Goal: Task Accomplishment & Management: Use online tool/utility

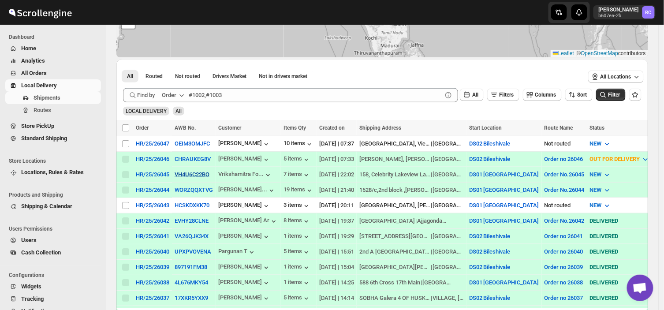
scroll to position [110, 0]
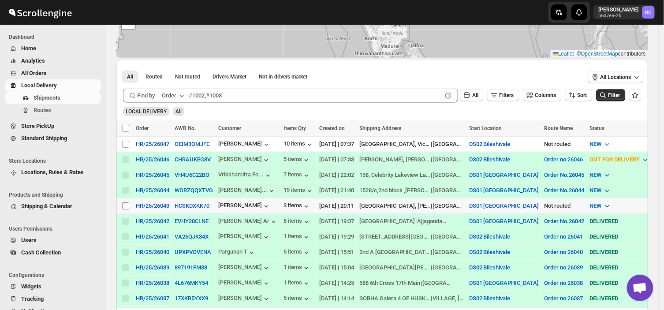
click at [125, 204] on input "Select shipment" at bounding box center [125, 205] width 7 height 7
checkbox input "true"
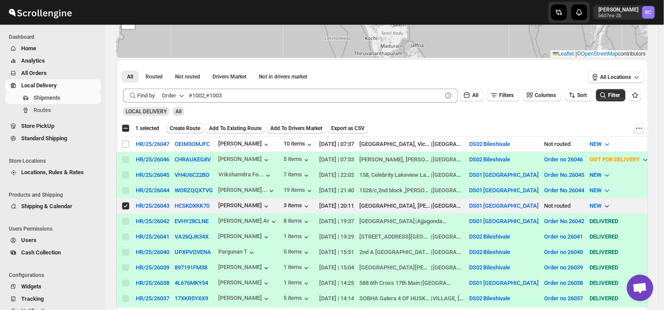
click at [186, 126] on span "Create Route" at bounding box center [185, 128] width 30 height 7
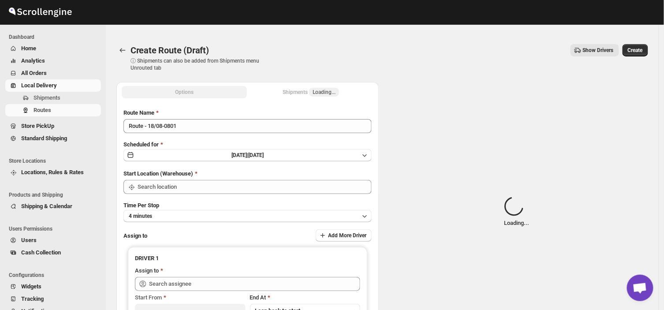
type input "DS01 [GEOGRAPHIC_DATA]"
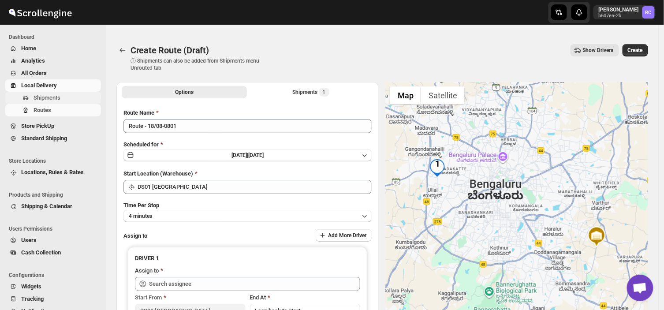
click at [59, 96] on span "Shipments" at bounding box center [47, 97] width 27 height 7
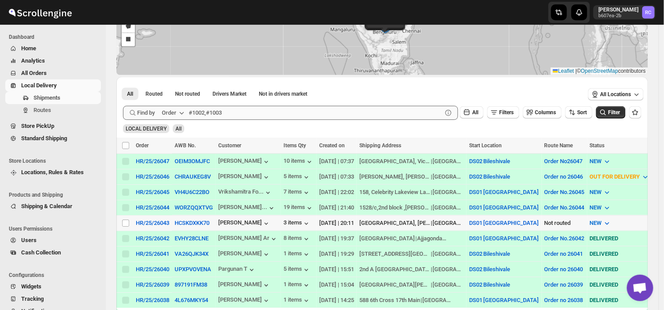
scroll to position [117, 0]
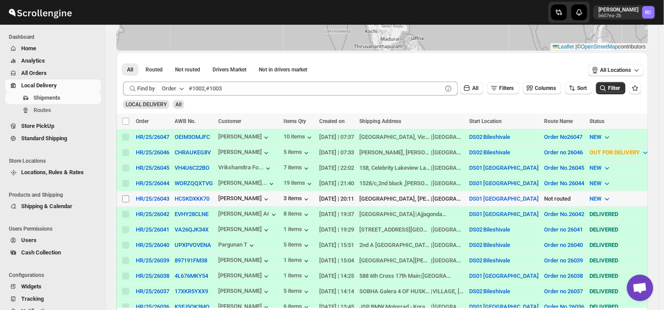
click at [126, 195] on input "Select shipment" at bounding box center [125, 198] width 7 height 7
checkbox input "true"
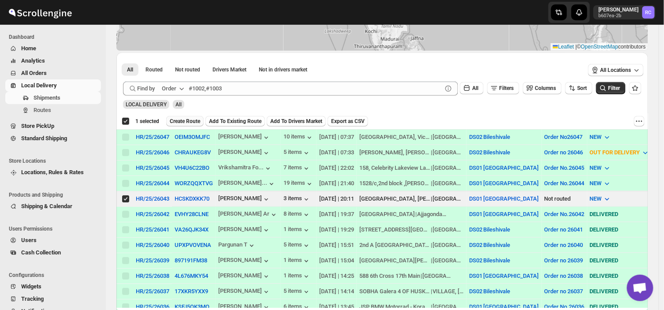
click at [189, 121] on span "Create Route" at bounding box center [185, 121] width 30 height 7
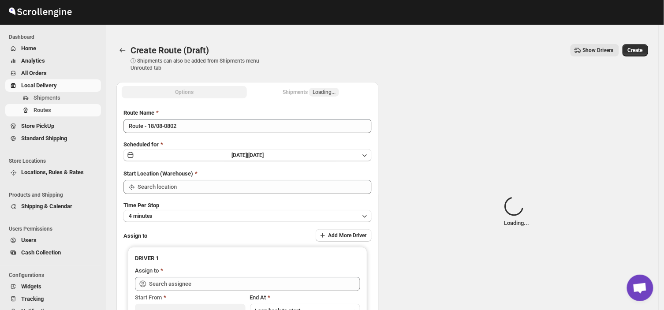
type input "DS01 [GEOGRAPHIC_DATA]"
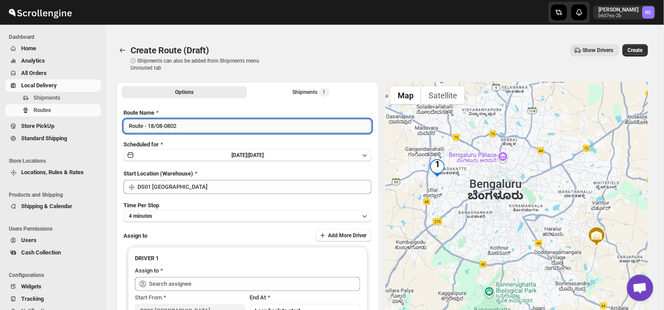
click at [180, 123] on input "Route - 18/08-0802" at bounding box center [247, 126] width 248 height 14
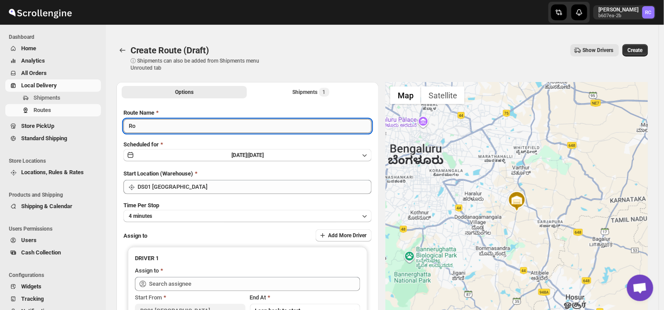
type input "R"
type input "Order no 26043"
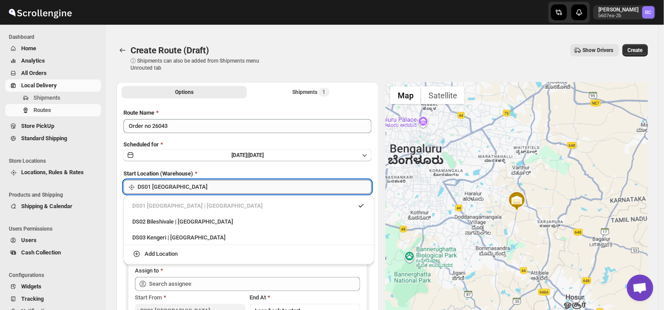
click at [188, 180] on input "DS01 [GEOGRAPHIC_DATA]" at bounding box center [255, 187] width 234 height 14
click at [177, 237] on div "DS03 Kengeri | [GEOGRAPHIC_DATA]" at bounding box center [248, 237] width 233 height 9
type input "DS03 Kengeri"
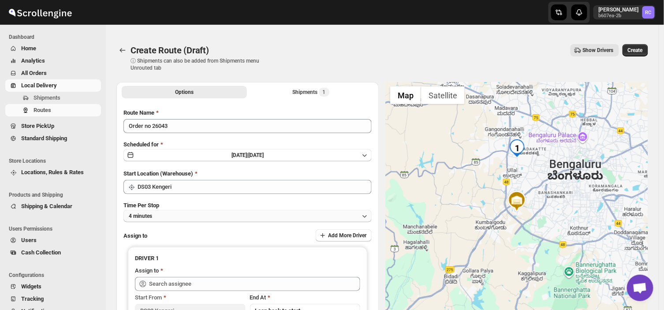
click at [168, 210] on button "4 minutes" at bounding box center [247, 216] width 248 height 12
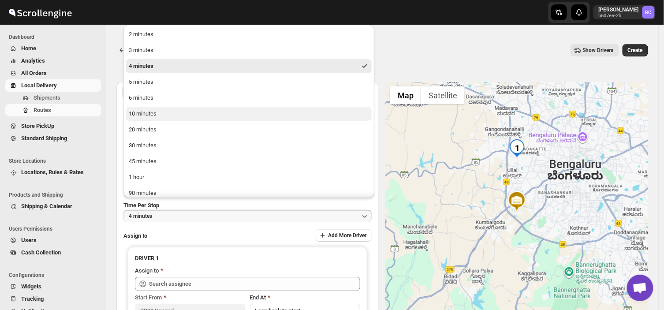
click at [151, 112] on div "10 minutes" at bounding box center [143, 113] width 28 height 9
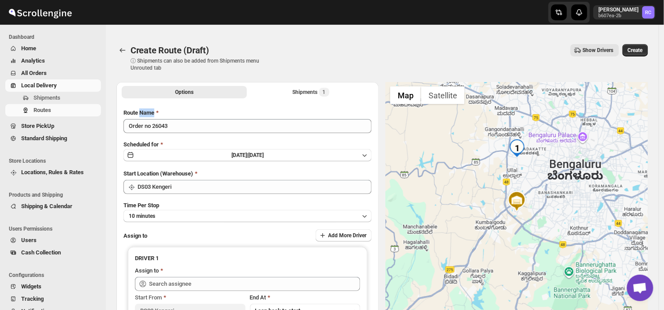
click at [151, 112] on span "Route Name" at bounding box center [138, 112] width 31 height 7
click at [151, 119] on input "Order no 26043" at bounding box center [247, 126] width 248 height 14
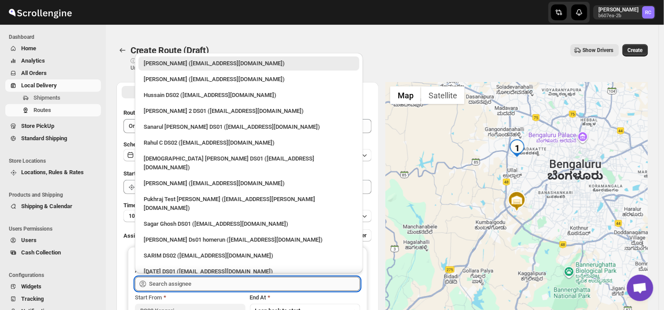
click at [194, 288] on input "text" at bounding box center [254, 284] width 211 height 14
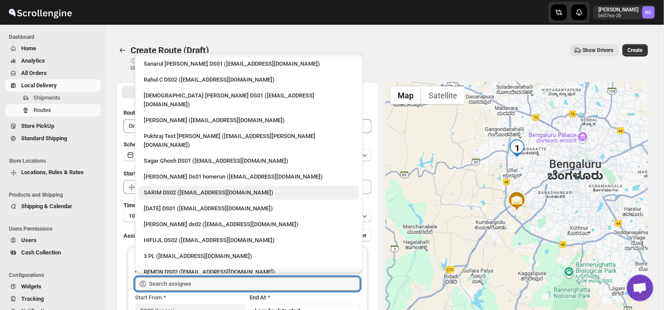
scroll to position [65, 0]
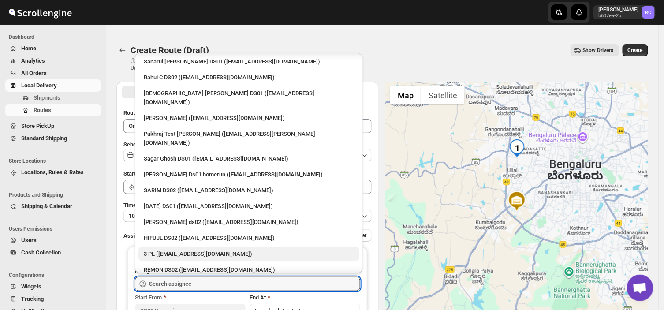
click at [189, 250] on div "3 PL ([EMAIL_ADDRESS][DOMAIN_NAME])" at bounding box center [249, 254] width 210 height 9
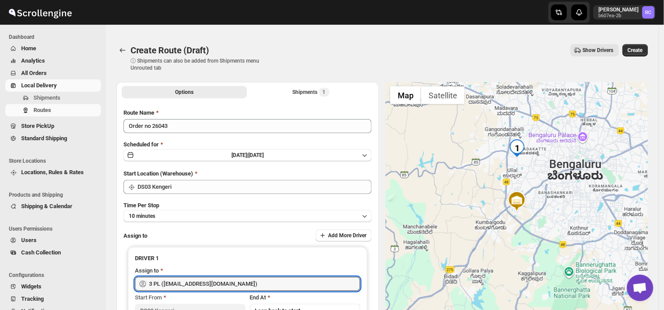
type input "3 PL ([EMAIL_ADDRESS][DOMAIN_NAME])"
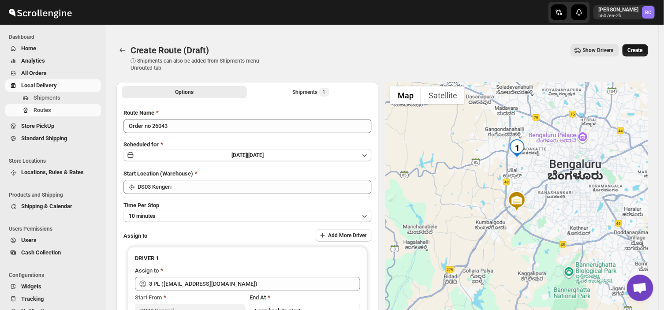
click at [639, 50] on span "Create" at bounding box center [635, 50] width 15 height 7
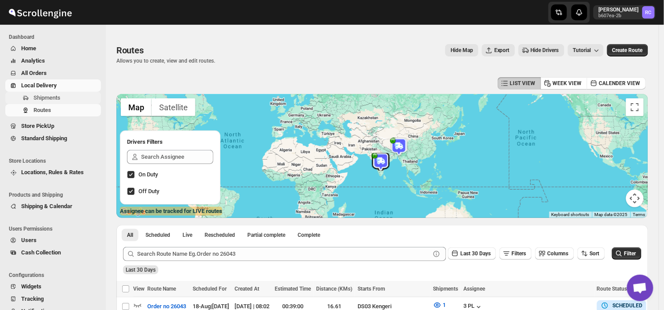
click at [66, 97] on span "Shipments" at bounding box center [67, 97] width 66 height 9
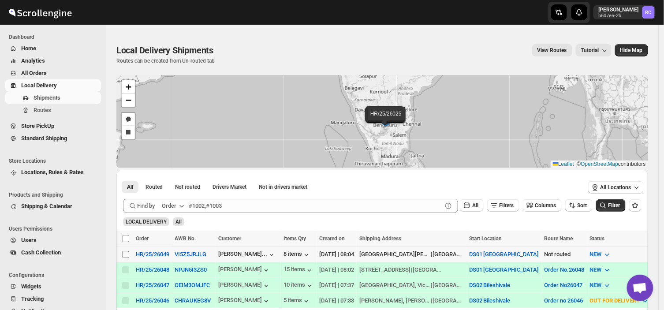
click at [125, 254] on input "Select shipment" at bounding box center [125, 254] width 7 height 7
checkbox input "true"
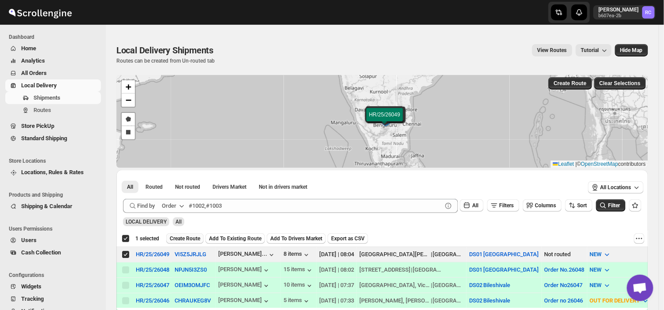
click at [183, 236] on span "Create Route" at bounding box center [185, 238] width 30 height 7
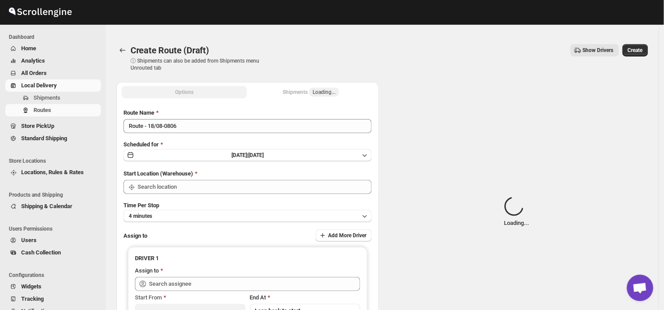
type input "DS01 [GEOGRAPHIC_DATA]"
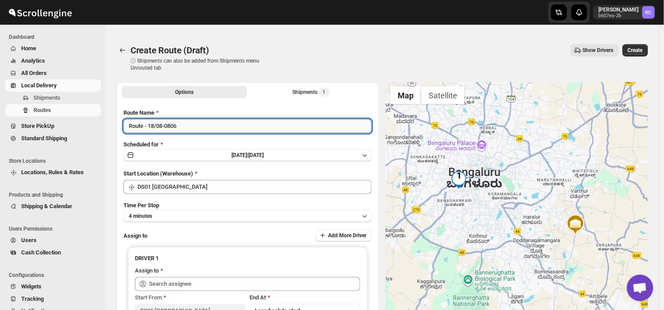
click at [187, 131] on input "Route - 18/08-0806" at bounding box center [247, 126] width 248 height 14
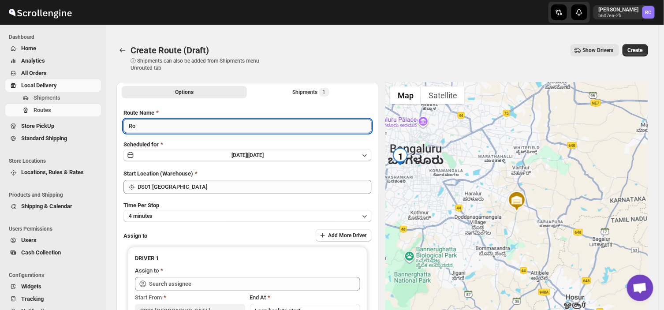
type input "R"
type input "Order no 26049"
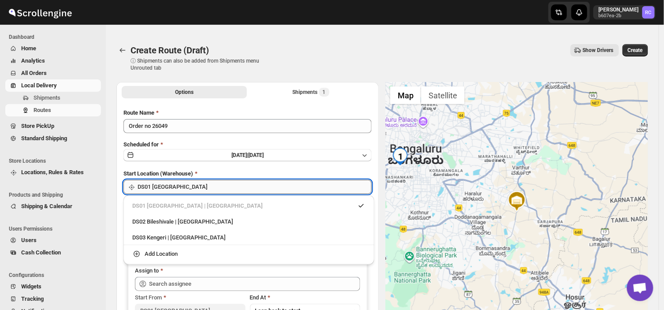
click at [179, 187] on input "DS01 [GEOGRAPHIC_DATA]" at bounding box center [255, 187] width 234 height 14
click at [164, 241] on div "DS03 Kengeri | [GEOGRAPHIC_DATA]" at bounding box center [248, 237] width 233 height 9
type input "DS03 Kengeri"
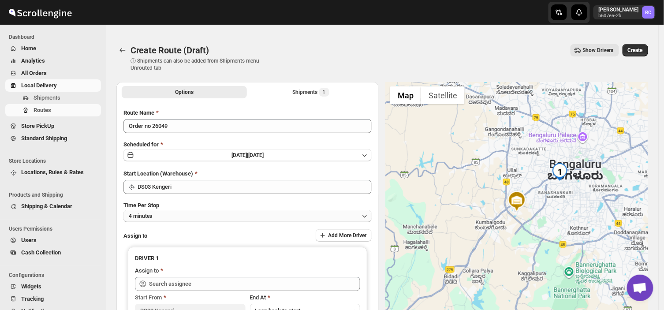
click at [174, 214] on button "4 minutes" at bounding box center [247, 216] width 248 height 12
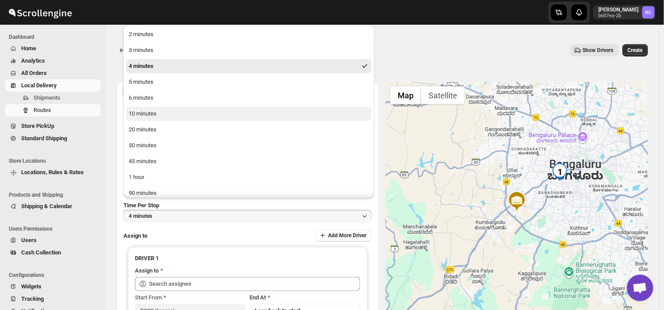
click at [153, 113] on div "10 minutes" at bounding box center [143, 113] width 28 height 9
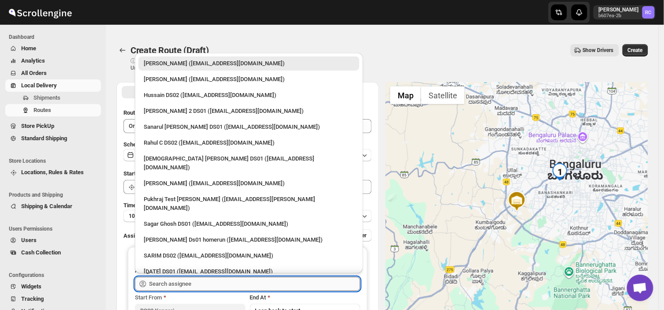
click at [203, 285] on input "text" at bounding box center [254, 284] width 211 height 14
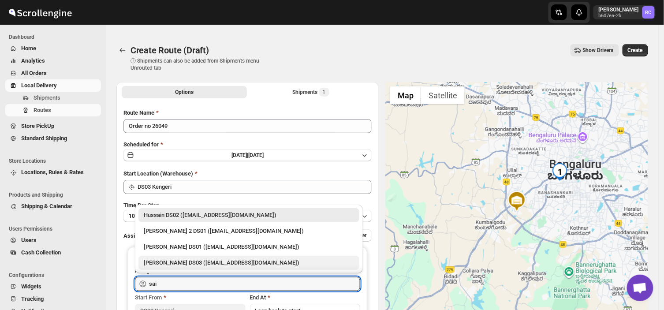
click at [181, 261] on div "[PERSON_NAME] DS03 ([EMAIL_ADDRESS][DOMAIN_NAME])" at bounding box center [249, 262] width 210 height 9
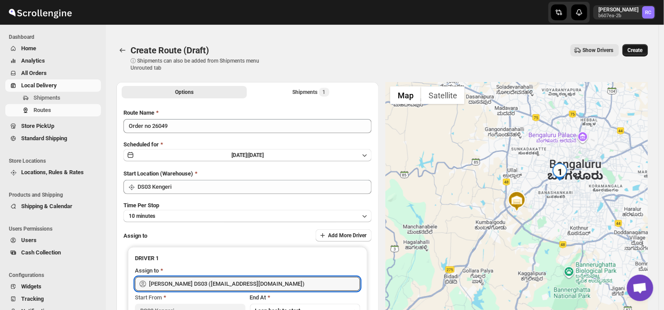
type input "[PERSON_NAME] DS03 ([EMAIL_ADDRESS][DOMAIN_NAME])"
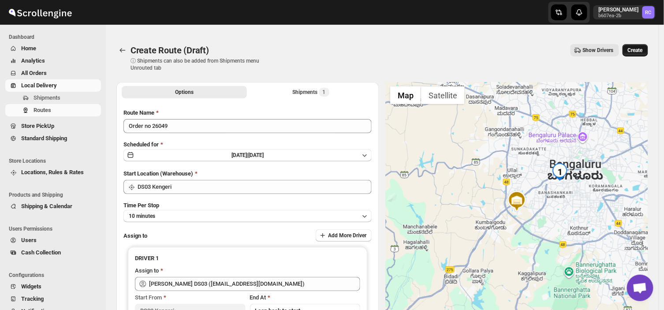
click at [639, 49] on span "Create" at bounding box center [635, 50] width 15 height 7
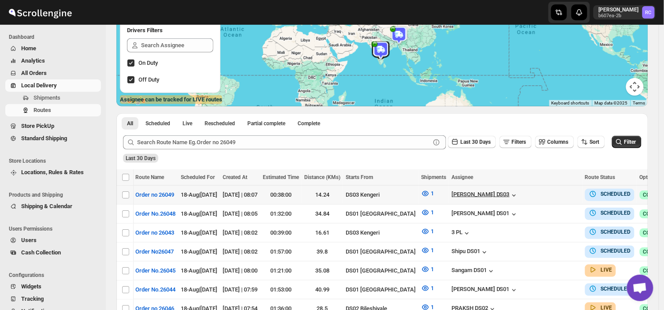
scroll to position [0, 12]
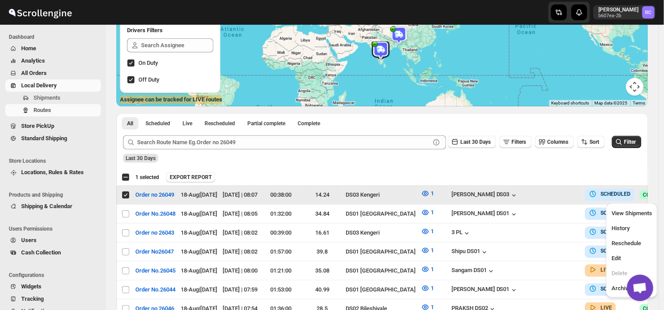
scroll to position [0, 0]
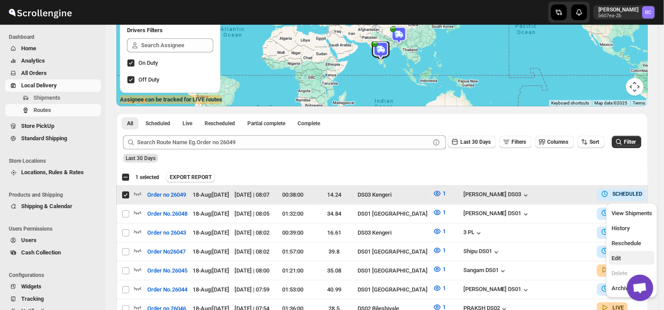
click at [613, 263] on button "Edit" at bounding box center [632, 258] width 46 height 14
checkbox input "false"
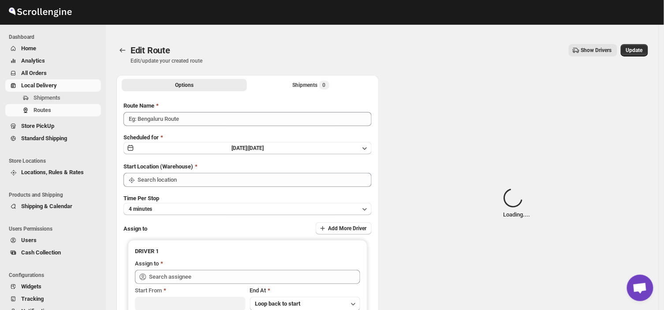
type input "Order no 26049"
type input "DS03 Kengeri"
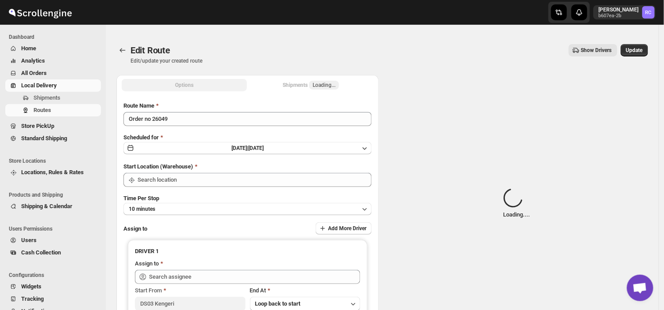
type input "DS03 Kengeri"
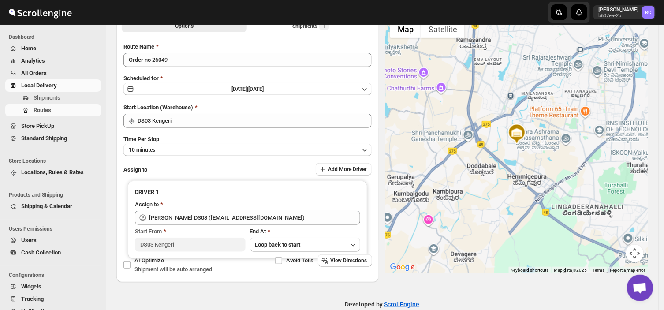
scroll to position [60, 0]
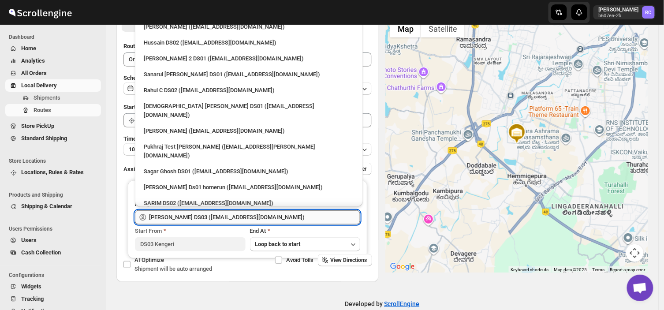
click at [276, 216] on input "[PERSON_NAME] DS03 ([EMAIL_ADDRESS][DOMAIN_NAME])" at bounding box center [254, 217] width 211 height 14
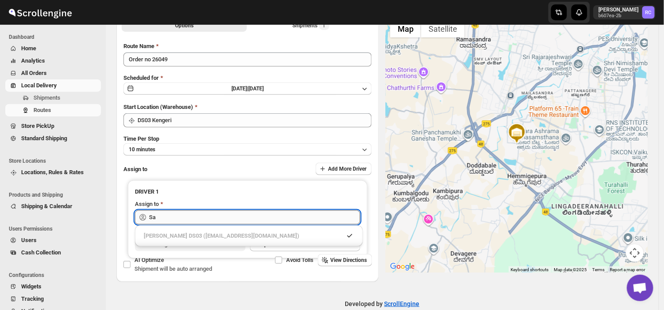
type input "S"
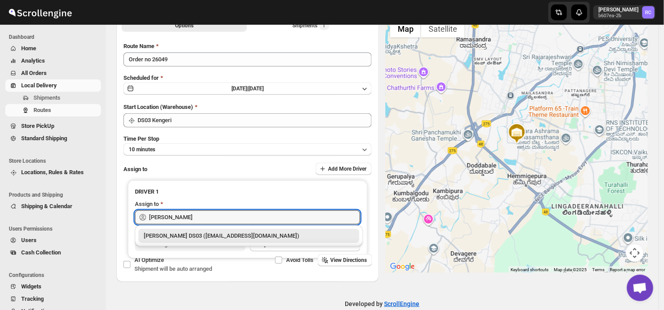
click at [257, 236] on div "[PERSON_NAME] DS03 ([EMAIL_ADDRESS][DOMAIN_NAME])" at bounding box center [249, 236] width 210 height 9
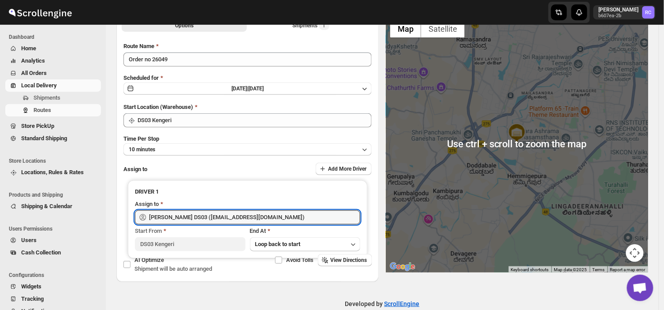
scroll to position [0, 0]
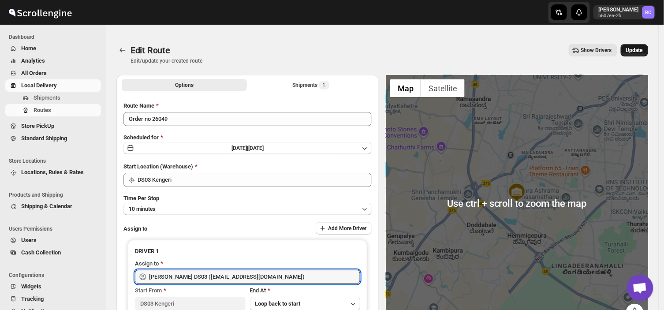
type input "[PERSON_NAME] DS03 ([EMAIL_ADDRESS][DOMAIN_NAME])"
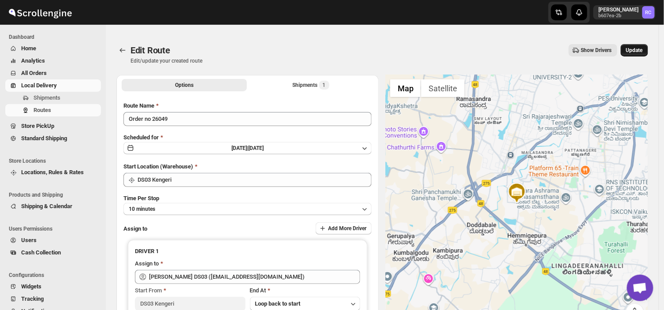
click at [636, 49] on span "Update" at bounding box center [634, 50] width 17 height 7
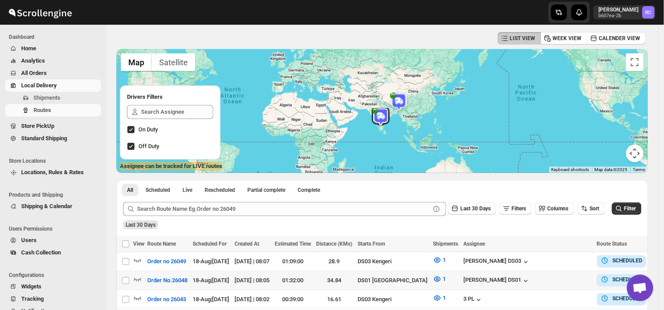
scroll to position [45, 0]
click at [64, 98] on span "Shipments" at bounding box center [67, 97] width 66 height 9
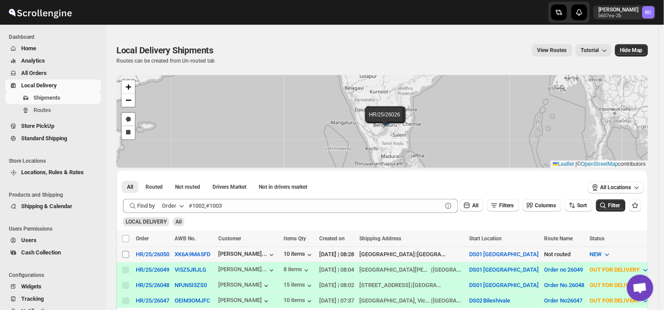
click at [126, 254] on input "Select shipment" at bounding box center [125, 254] width 7 height 7
checkbox input "true"
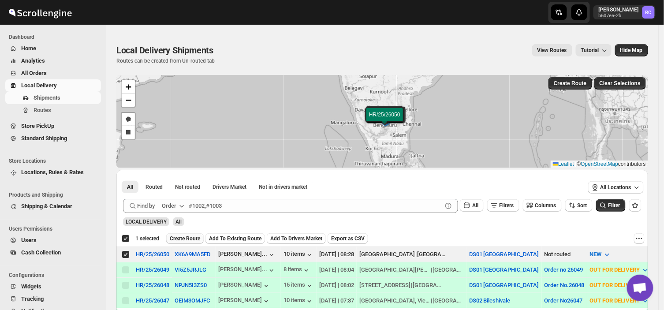
click at [191, 241] on span "Create Route" at bounding box center [185, 238] width 30 height 7
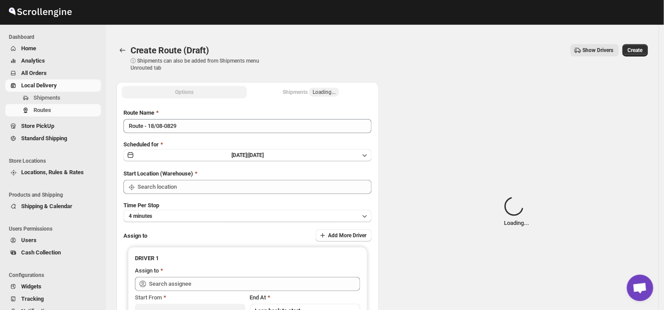
type input "DS01 [GEOGRAPHIC_DATA]"
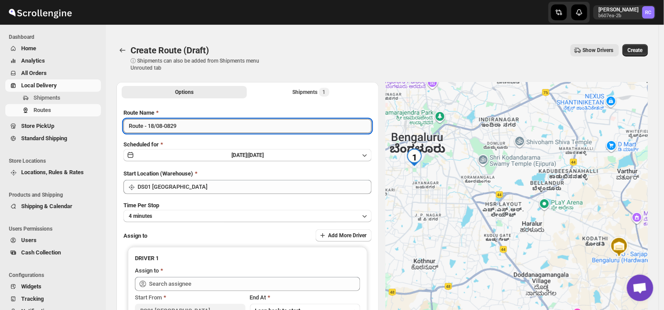
click at [183, 125] on input "Route - 18/08-0829" at bounding box center [247, 126] width 248 height 14
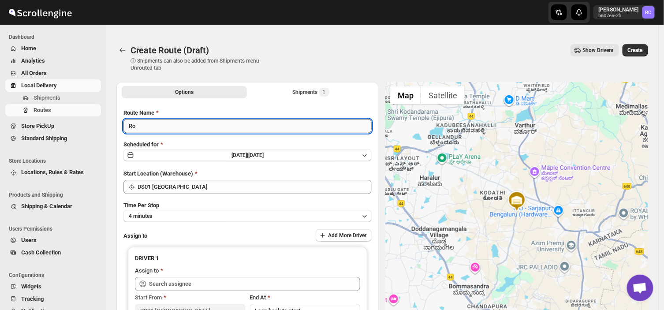
type input "R"
type input "Order no 26050"
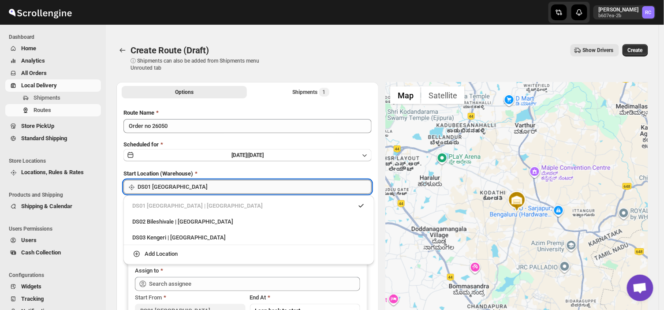
click at [177, 190] on input "DS01 [GEOGRAPHIC_DATA]" at bounding box center [255, 187] width 234 height 14
click at [159, 233] on div "DS03 Kengeri | [GEOGRAPHIC_DATA]" at bounding box center [248, 237] width 233 height 9
type input "DS03 Kengeri"
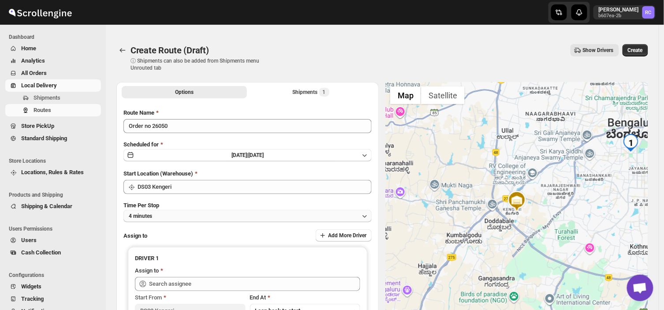
click at [157, 216] on button "4 minutes" at bounding box center [247, 216] width 248 height 12
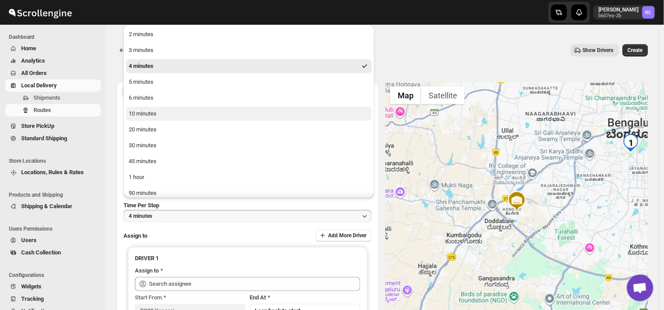
click at [158, 113] on button "10 minutes" at bounding box center [249, 114] width 246 height 14
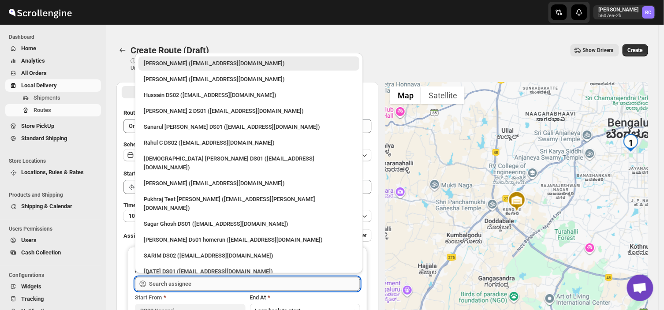
click at [200, 287] on input "text" at bounding box center [254, 284] width 211 height 14
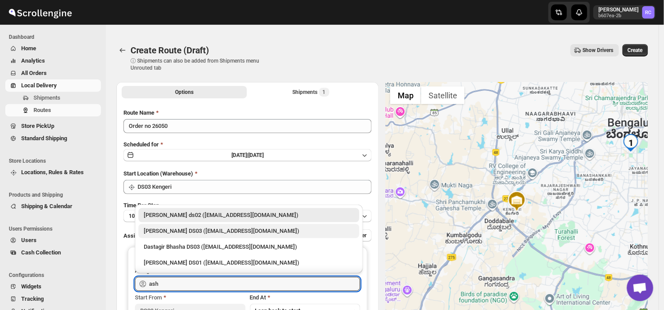
click at [169, 230] on div "[PERSON_NAME] DS03 ([EMAIL_ADDRESS][DOMAIN_NAME])" at bounding box center [249, 231] width 210 height 9
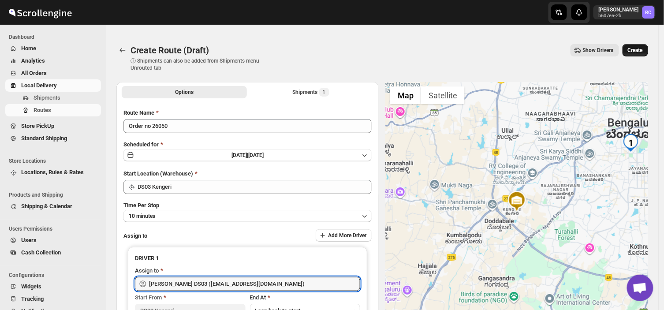
type input "[PERSON_NAME] DS03 ([EMAIL_ADDRESS][DOMAIN_NAME])"
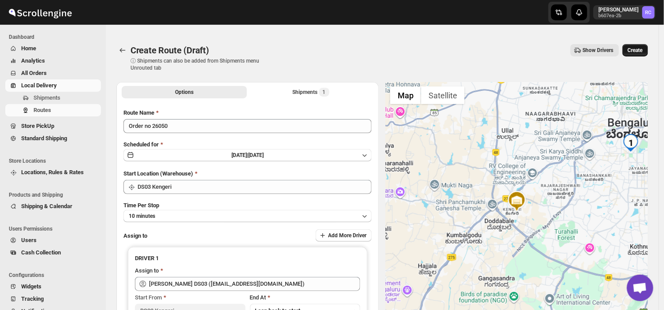
click at [643, 48] on span "Create" at bounding box center [635, 50] width 15 height 7
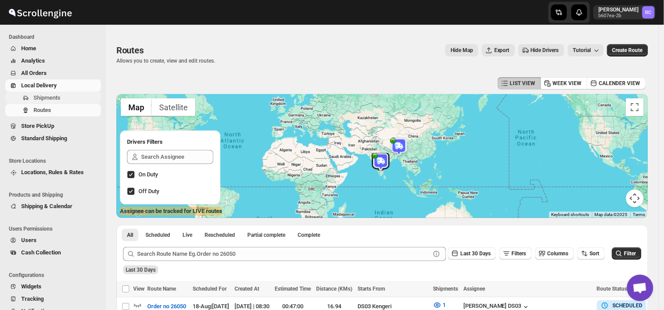
click at [69, 97] on span "Shipments" at bounding box center [67, 97] width 66 height 9
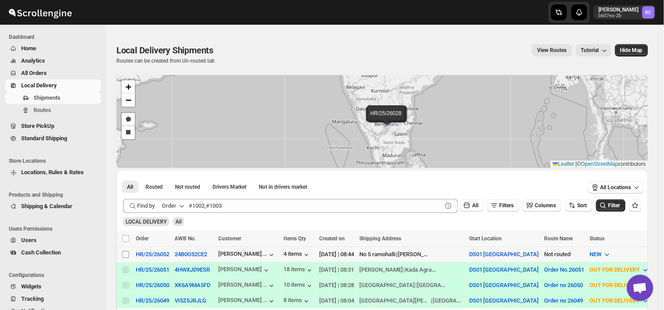
click at [125, 256] on input "Select shipment" at bounding box center [125, 254] width 7 height 7
checkbox input "true"
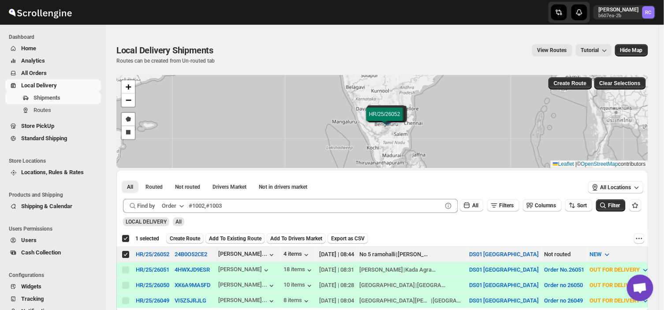
click at [184, 235] on span "Create Route" at bounding box center [185, 238] width 30 height 7
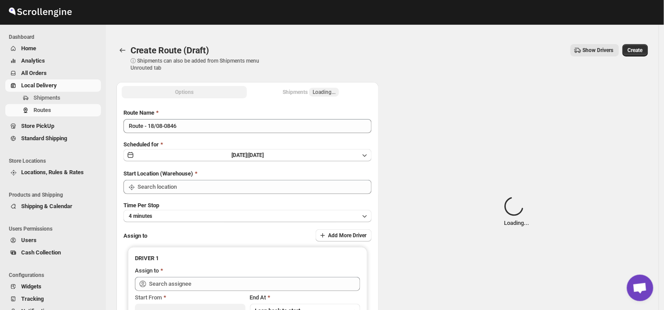
type input "DS01 [GEOGRAPHIC_DATA]"
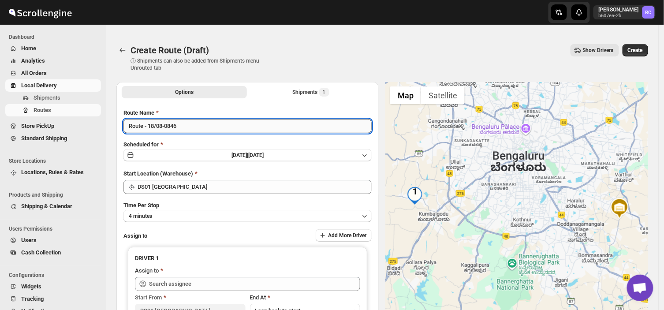
click at [183, 126] on input "Route - 18/08-0846" at bounding box center [247, 126] width 248 height 14
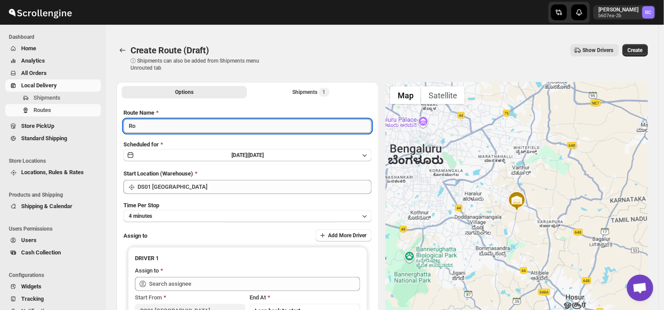
type input "R"
click at [187, 125] on input "Route Name" at bounding box center [247, 126] width 248 height 14
type input "Order no 26052"
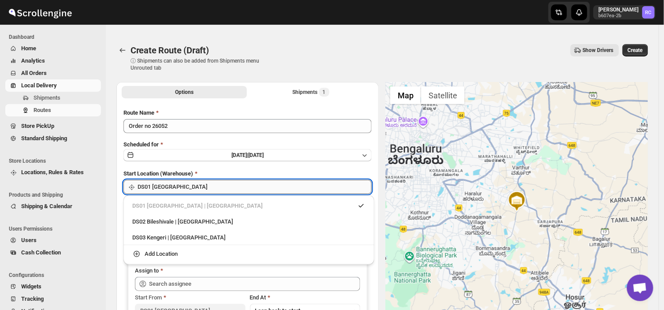
click at [203, 186] on input "DS01 [GEOGRAPHIC_DATA]" at bounding box center [255, 187] width 234 height 14
click at [165, 234] on div "DS03 Kengeri | [GEOGRAPHIC_DATA]" at bounding box center [248, 237] width 233 height 9
type input "DS03 Kengeri"
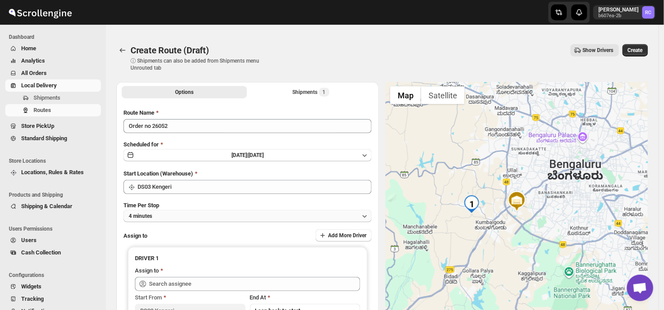
click at [165, 216] on button "4 minutes" at bounding box center [247, 216] width 248 height 12
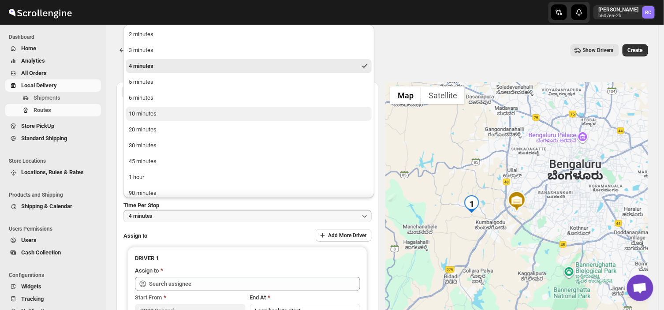
click at [156, 112] on div "10 minutes" at bounding box center [143, 113] width 28 height 9
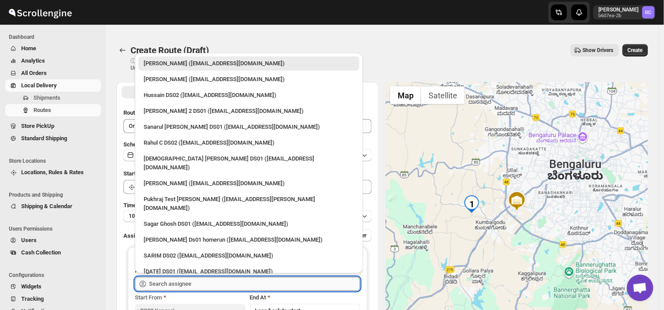
click at [204, 282] on input "text" at bounding box center [254, 284] width 211 height 14
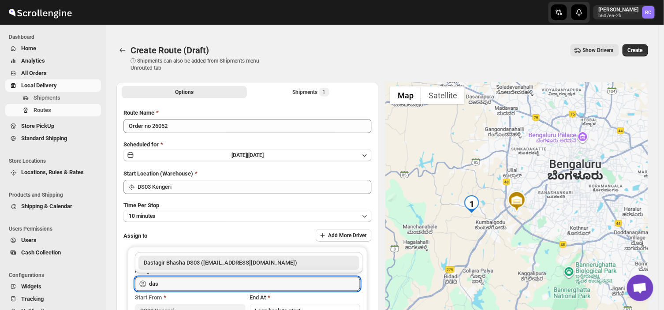
click at [215, 258] on div "Dastagir Bhasha DS03 ([EMAIL_ADDRESS][DOMAIN_NAME])" at bounding box center [249, 262] width 210 height 9
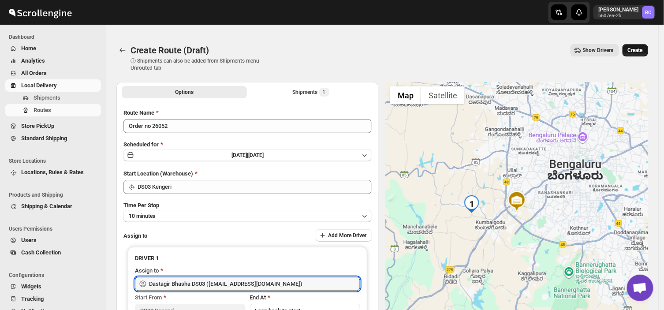
type input "Dastagir Bhasha DS03 ([EMAIL_ADDRESS][DOMAIN_NAME])"
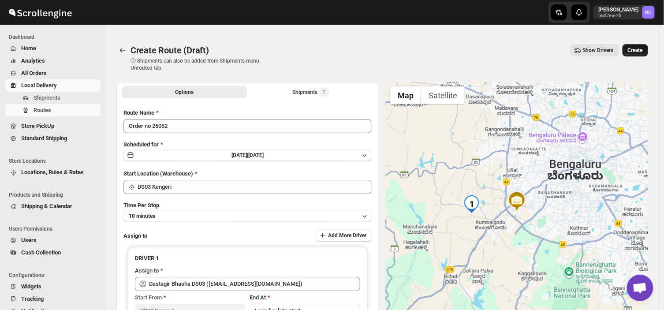
click at [636, 47] on span "Create" at bounding box center [635, 50] width 15 height 7
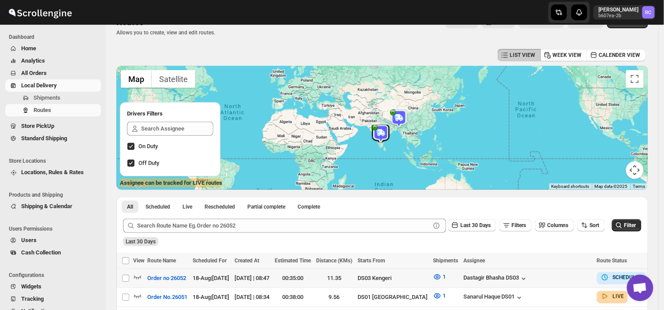
scroll to position [17, 0]
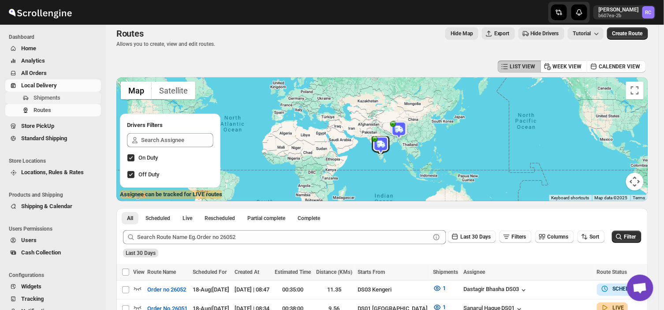
click at [80, 100] on span "Shipments" at bounding box center [67, 97] width 66 height 9
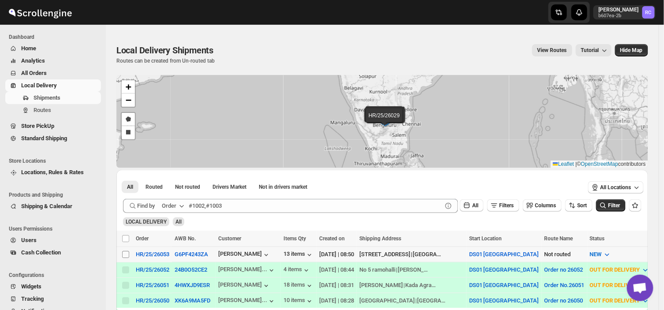
click at [126, 253] on input "Select shipment" at bounding box center [125, 254] width 7 height 7
checkbox input "true"
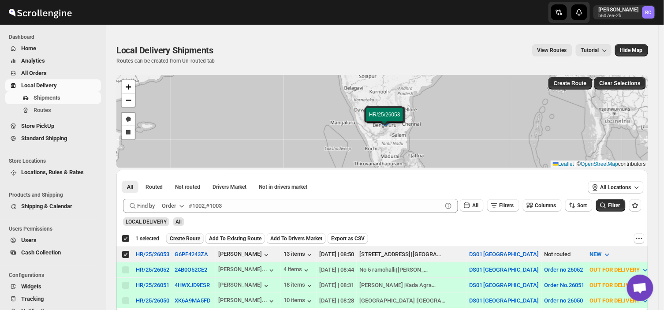
click at [186, 236] on span "Create Route" at bounding box center [185, 238] width 30 height 7
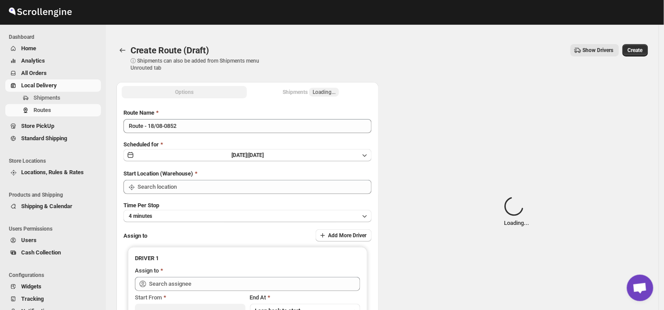
type input "DS01 [GEOGRAPHIC_DATA]"
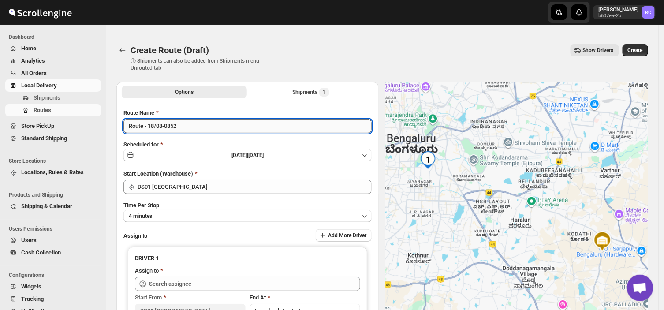
click at [180, 124] on input "Route - 18/08-0852" at bounding box center [247, 126] width 248 height 14
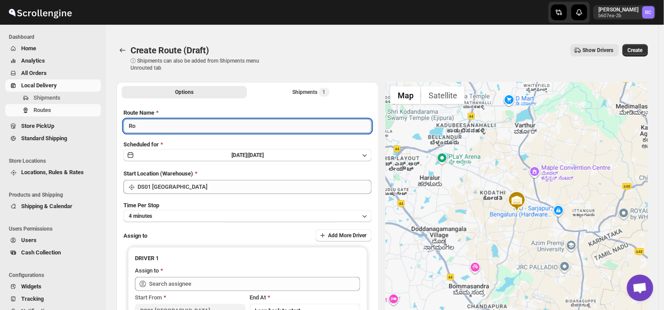
type input "R"
type input "Order no 26053"
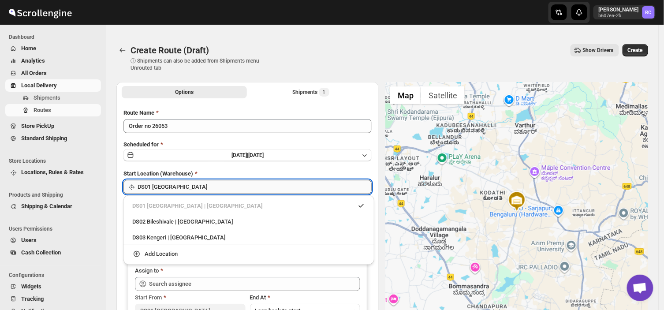
click at [182, 184] on input "DS01 [GEOGRAPHIC_DATA]" at bounding box center [255, 187] width 234 height 14
click at [161, 236] on div "DS03 Kengeri | [GEOGRAPHIC_DATA]" at bounding box center [248, 237] width 233 height 9
type input "DS03 Kengeri"
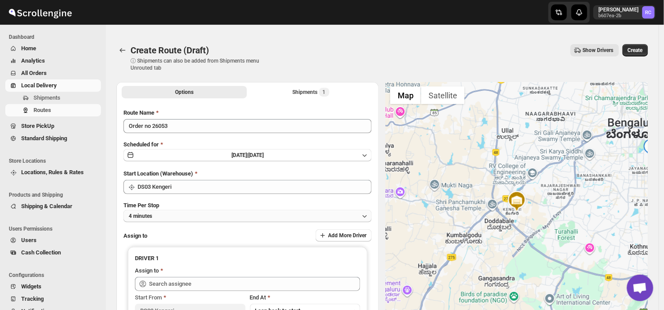
click at [173, 217] on button "4 minutes" at bounding box center [247, 216] width 248 height 12
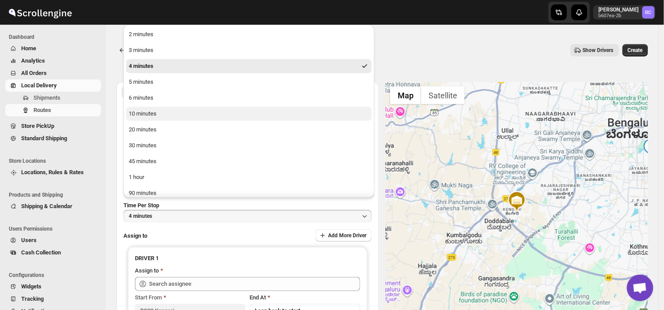
click at [167, 111] on button "10 minutes" at bounding box center [249, 114] width 246 height 14
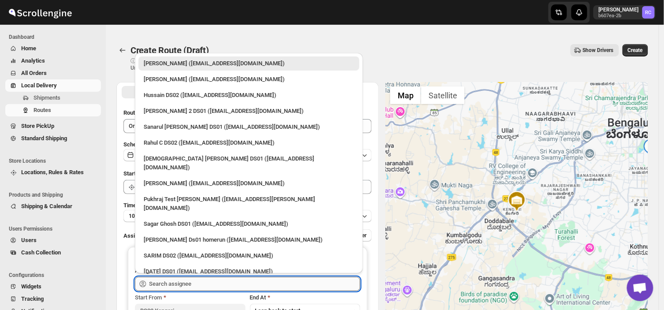
click at [210, 280] on input "text" at bounding box center [254, 284] width 211 height 14
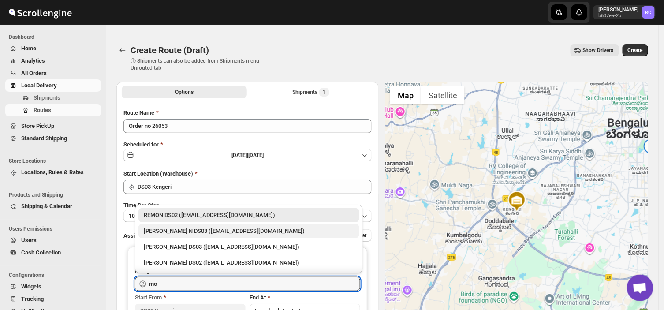
click at [193, 232] on div "[PERSON_NAME] N DS03 ([EMAIL_ADDRESS][DOMAIN_NAME])" at bounding box center [249, 231] width 210 height 9
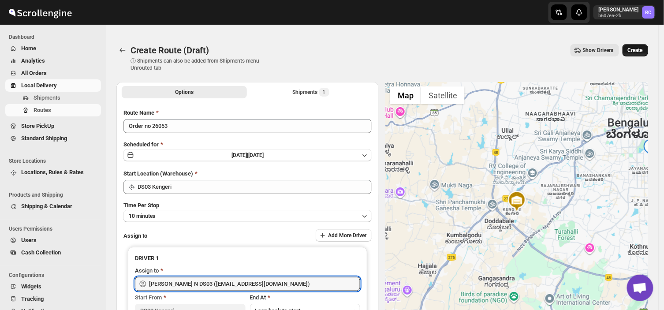
type input "[PERSON_NAME] N DS03 ([EMAIL_ADDRESS][DOMAIN_NAME])"
click at [639, 48] on span "Create" at bounding box center [635, 50] width 15 height 7
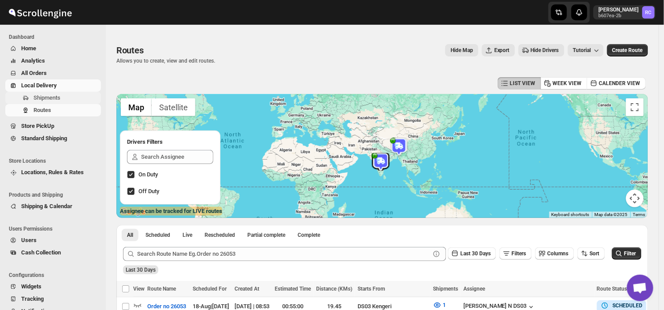
click at [67, 99] on span "Shipments" at bounding box center [67, 97] width 66 height 9
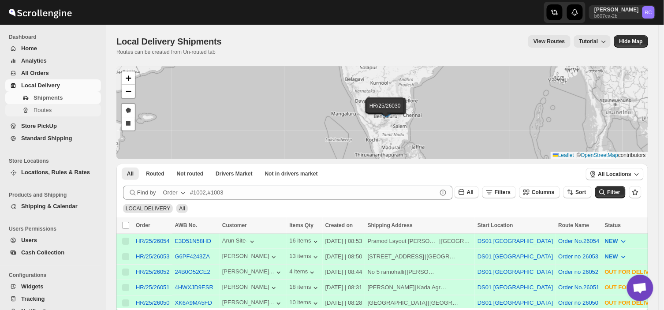
click at [75, 108] on span "Routes" at bounding box center [67, 110] width 66 height 9
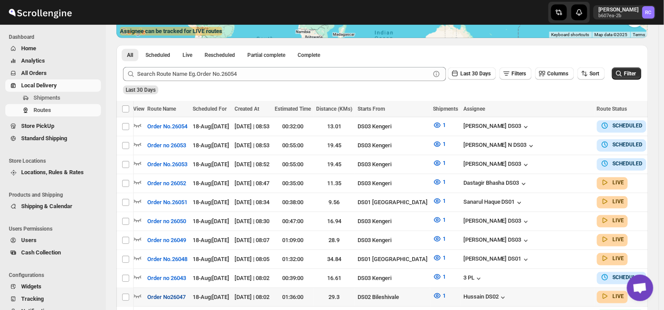
scroll to position [0, 12]
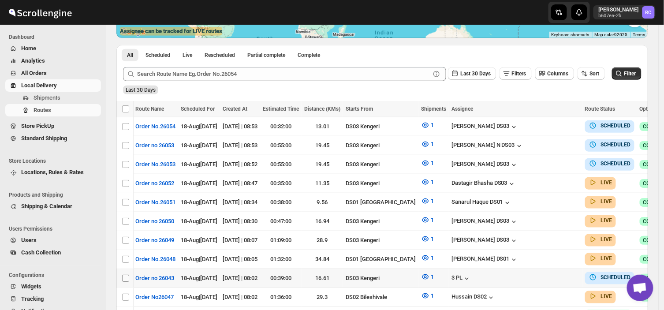
click at [127, 275] on input "Select route" at bounding box center [125, 278] width 7 height 7
checkbox input "true"
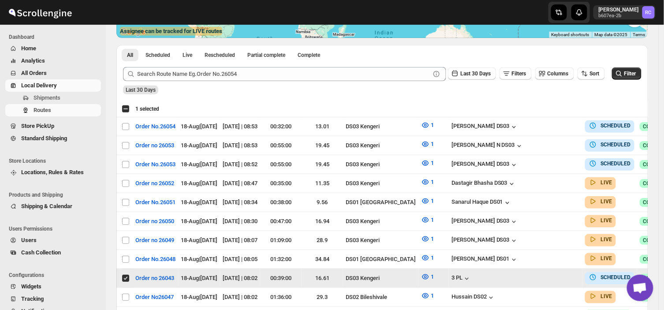
scroll to position [0, 0]
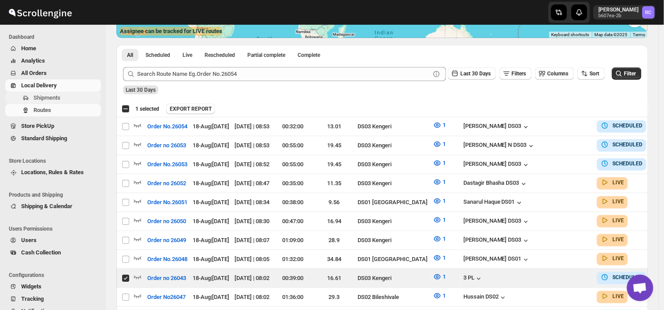
click at [69, 96] on span "Shipments" at bounding box center [67, 97] width 66 height 9
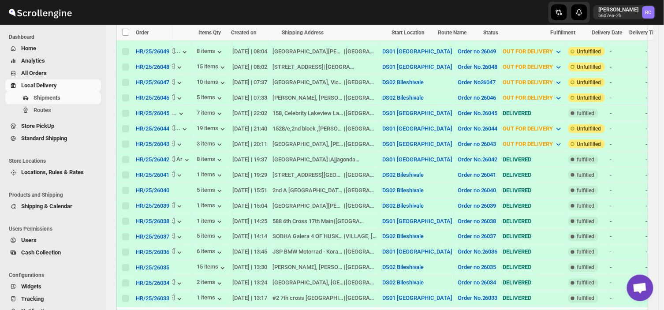
scroll to position [0, 85]
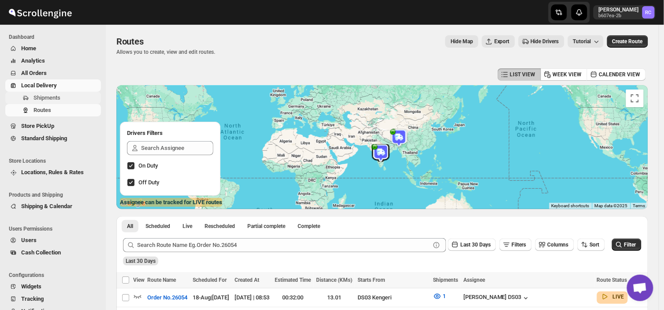
click at [67, 97] on span "Shipments" at bounding box center [67, 97] width 66 height 9
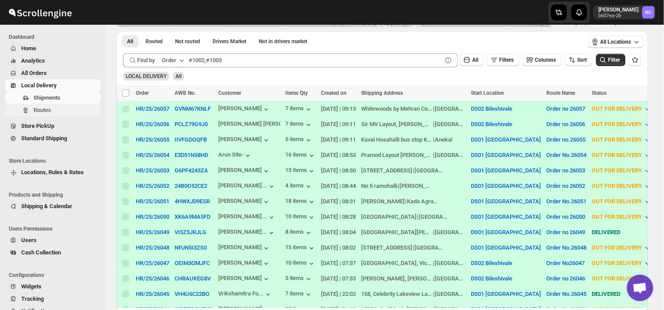
scroll to position [133, 0]
click at [43, 109] on span "Routes" at bounding box center [43, 110] width 18 height 7
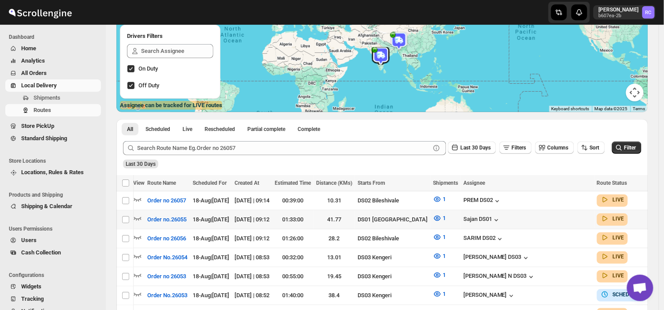
scroll to position [0, 11]
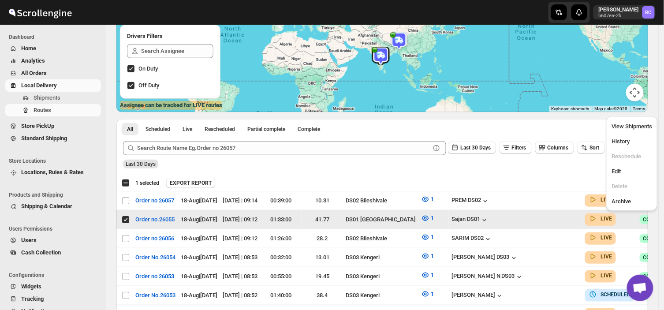
scroll to position [0, 0]
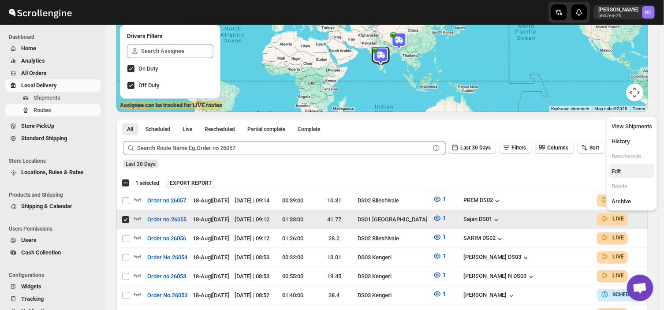
click at [617, 173] on span "Edit" at bounding box center [616, 171] width 9 height 7
checkbox input "false"
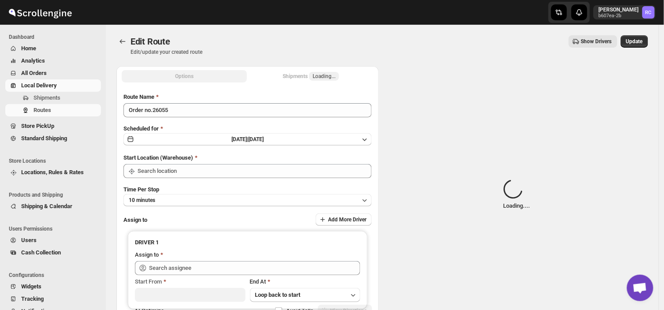
type input "Order no.26055"
type input "DS01 [GEOGRAPHIC_DATA]"
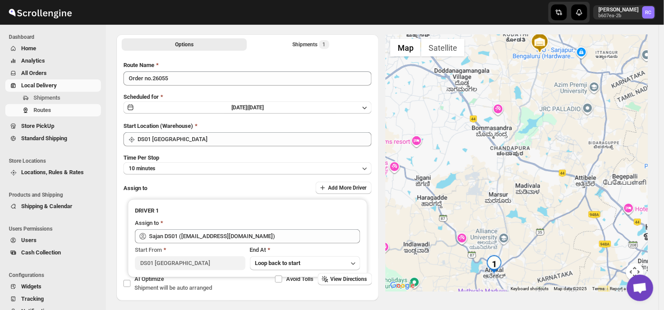
scroll to position [35, 0]
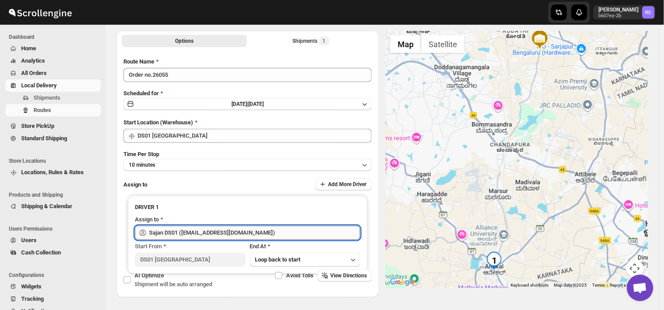
click at [250, 233] on input "Sajan DS01 ([EMAIL_ADDRESS][DOMAIN_NAME])" at bounding box center [254, 233] width 211 height 14
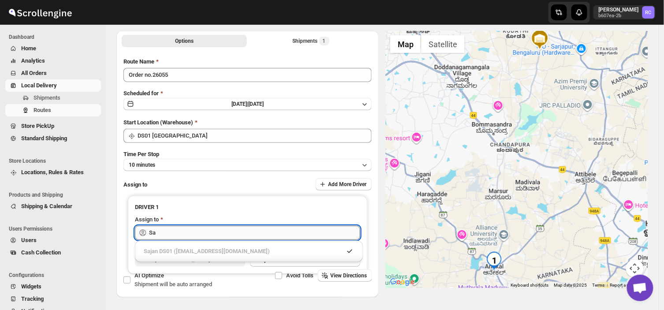
type input "S"
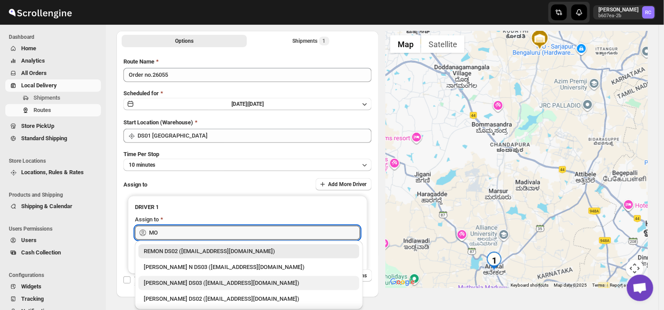
click at [196, 283] on div "[PERSON_NAME] DS03 ([EMAIL_ADDRESS][DOMAIN_NAME])" at bounding box center [249, 283] width 210 height 9
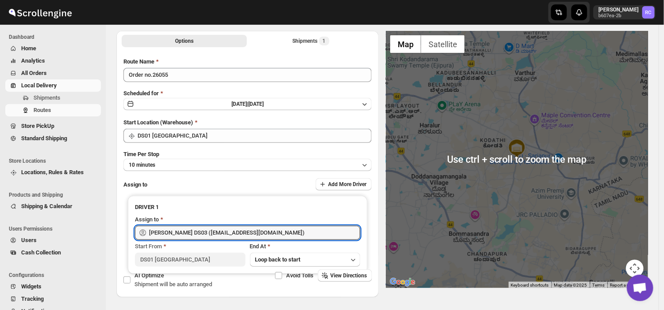
scroll to position [0, 0]
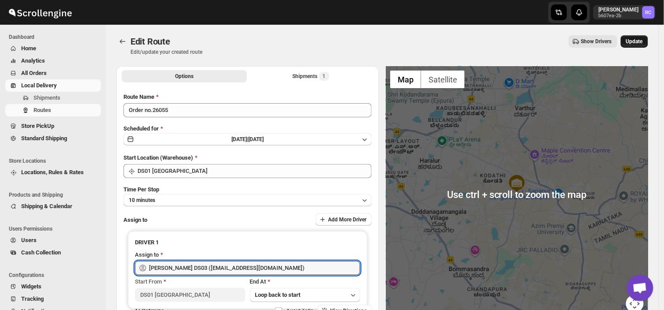
type input "[PERSON_NAME] DS03 ([EMAIL_ADDRESS][DOMAIN_NAME])"
click at [639, 37] on button "Update" at bounding box center [634, 41] width 27 height 12
